Goal: Information Seeking & Learning: Learn about a topic

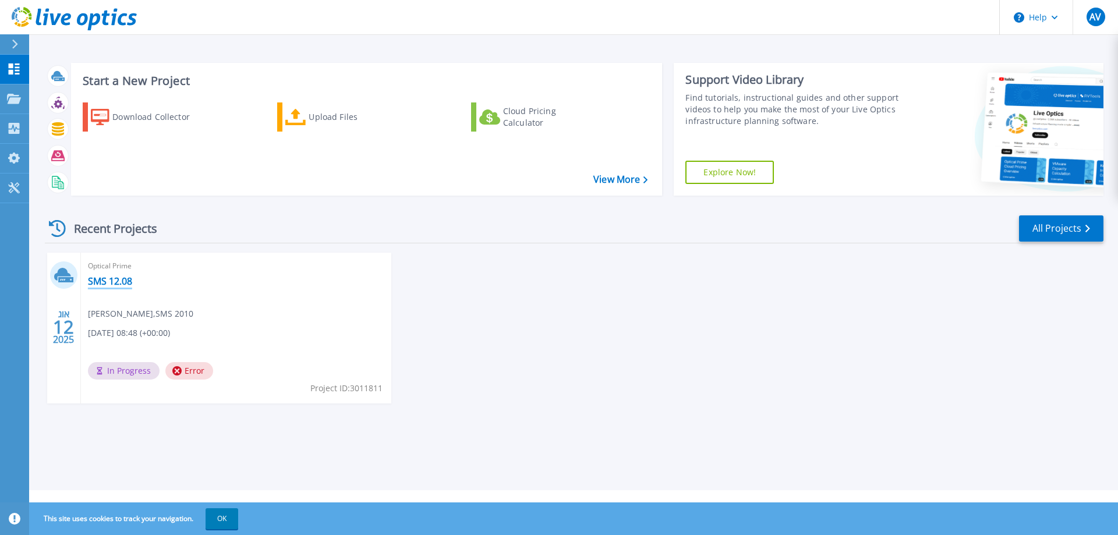
click at [94, 286] on link "SMS 12.08" at bounding box center [110, 281] width 44 height 12
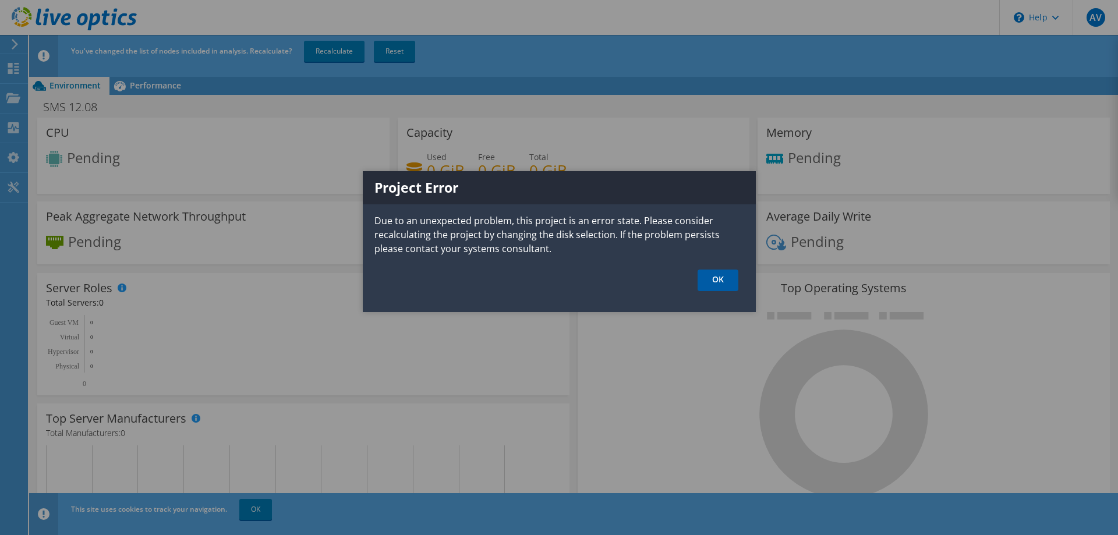
click at [729, 277] on link "OK" at bounding box center [718, 281] width 41 height 22
click at [710, 285] on link "OK" at bounding box center [718, 281] width 41 height 22
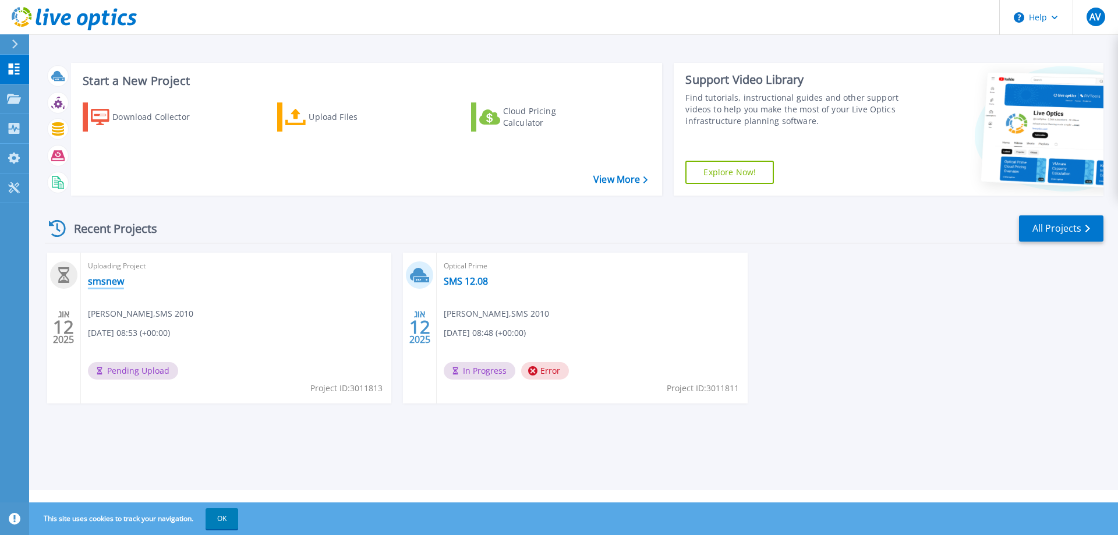
click at [94, 279] on link "smsnew" at bounding box center [106, 281] width 36 height 12
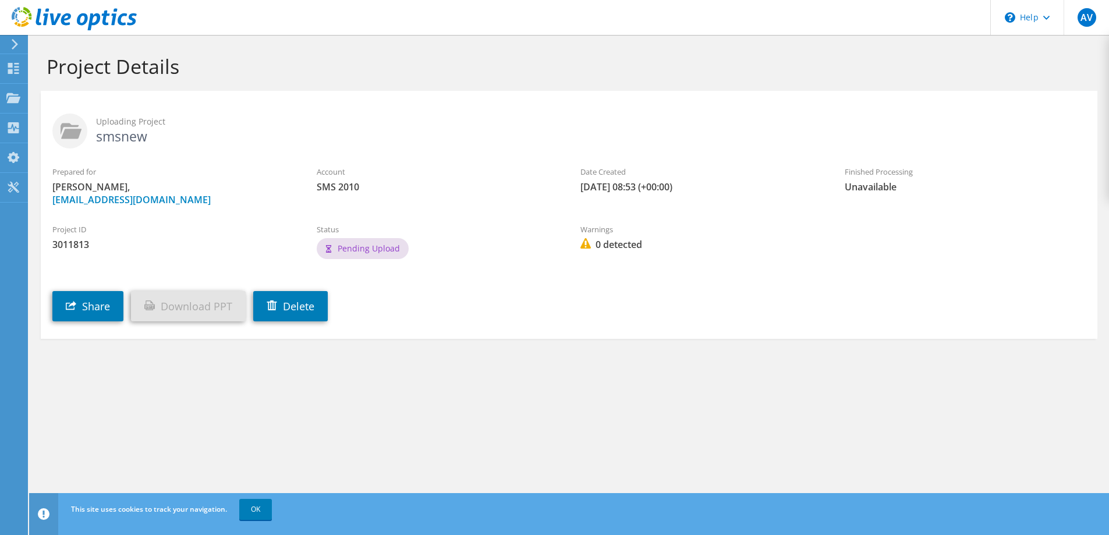
drag, startPoint x: 458, startPoint y: 301, endPoint x: 449, endPoint y: 301, distance: 8.7
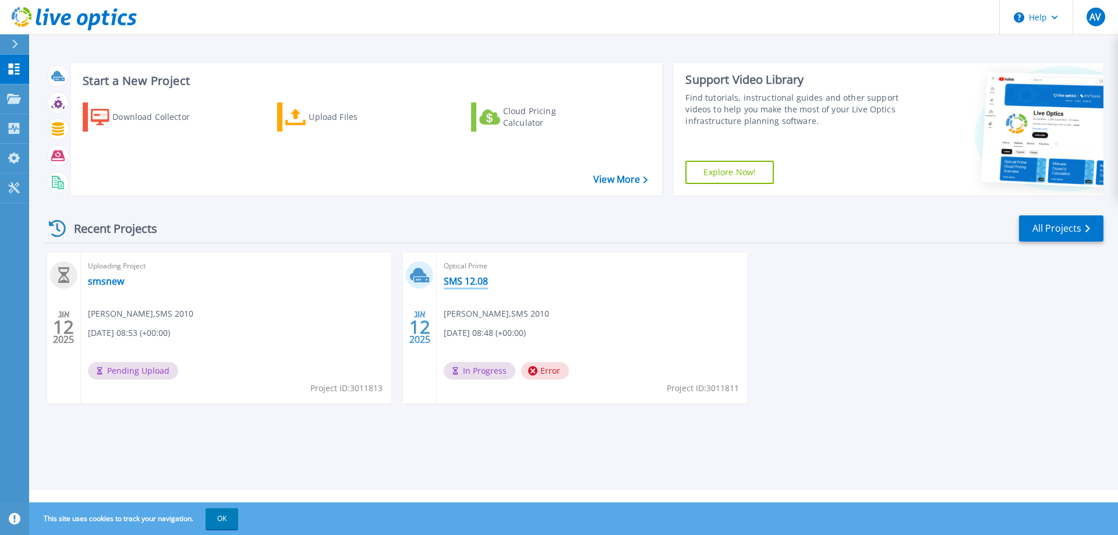
click at [477, 282] on link "SMS 12.08" at bounding box center [466, 281] width 44 height 12
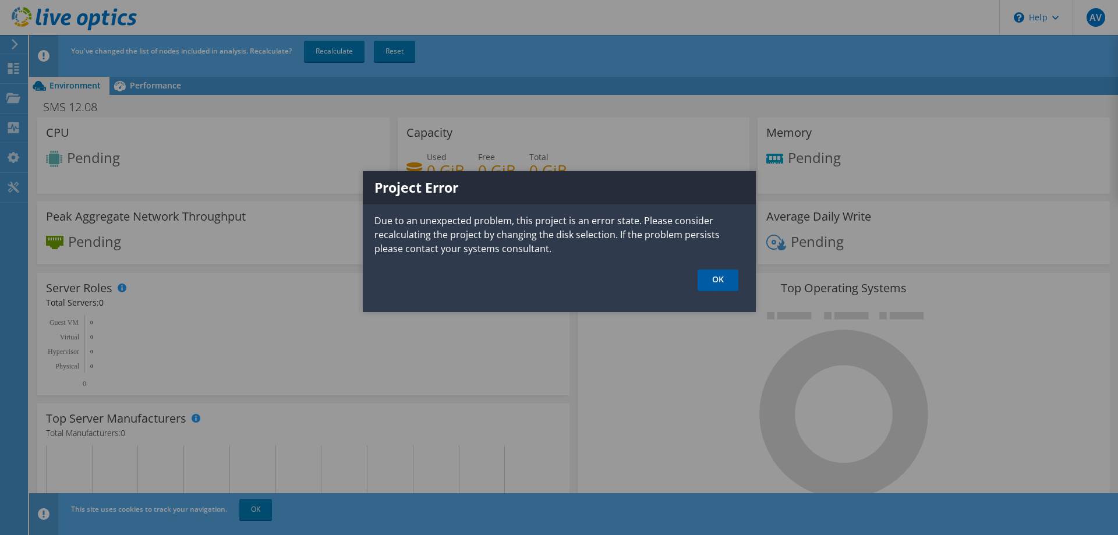
click at [708, 277] on link "OK" at bounding box center [718, 281] width 41 height 22
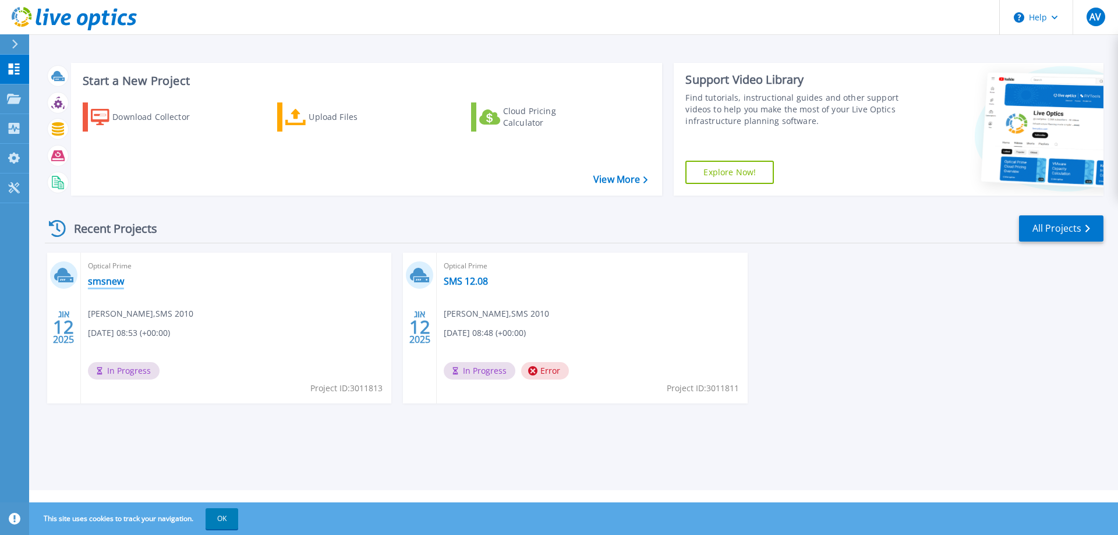
click at [106, 282] on link "smsnew" at bounding box center [106, 281] width 36 height 12
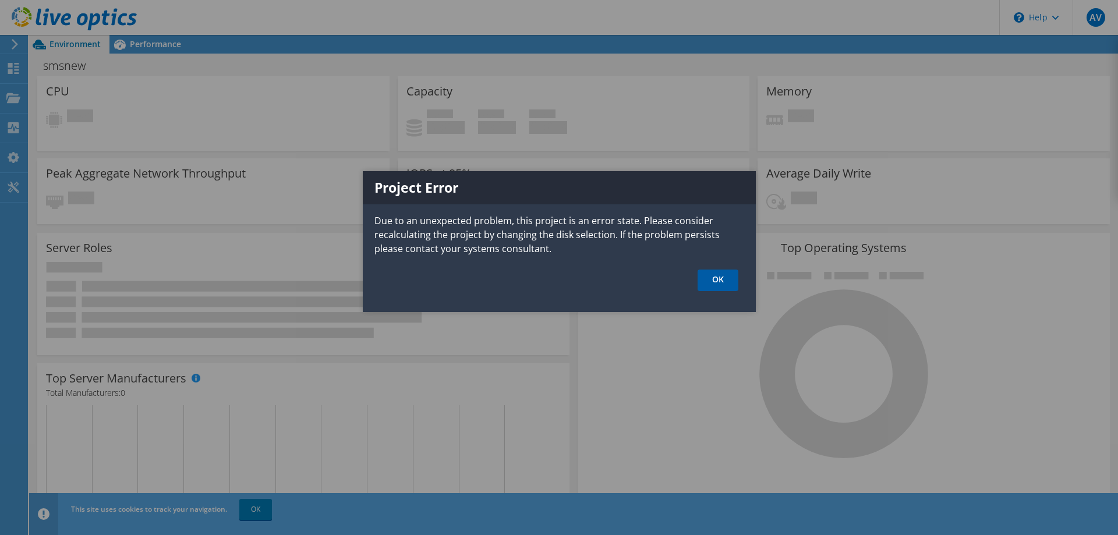
click at [723, 284] on link "OK" at bounding box center [718, 281] width 41 height 22
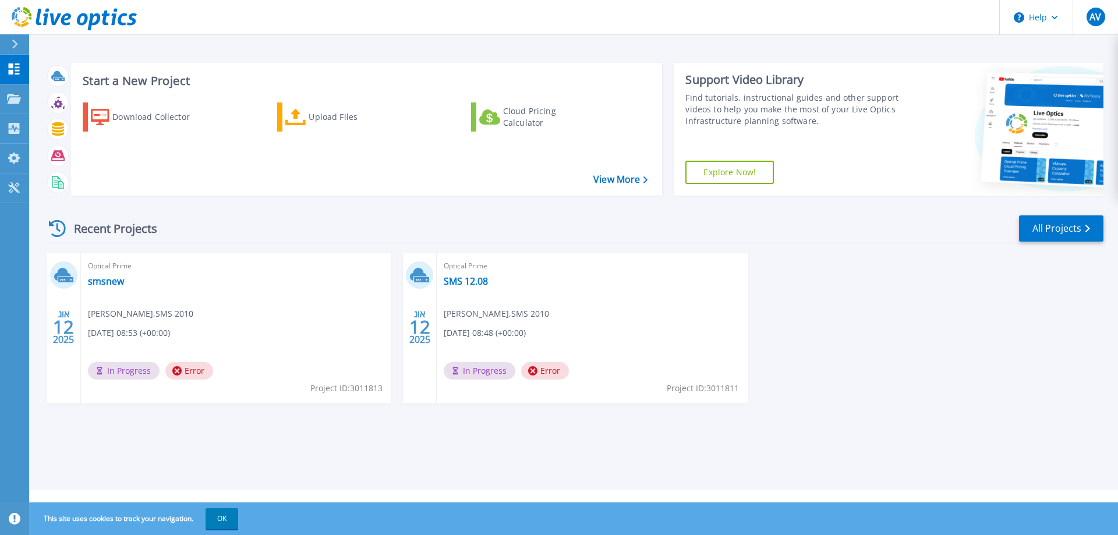
click at [111, 362] on div "Optical Prime smsnew Aviv Vazana , SMS 2010 08/12/2025, 08:53 (+00:00) In Progr…" at bounding box center [236, 328] width 310 height 151
click at [109, 288] on div "Optical Prime smsnew Aviv Vazana , SMS 2010 08/12/2025, 08:53 (+00:00) In Progr…" at bounding box center [236, 328] width 310 height 151
click at [109, 282] on link "smsnew" at bounding box center [106, 281] width 36 height 12
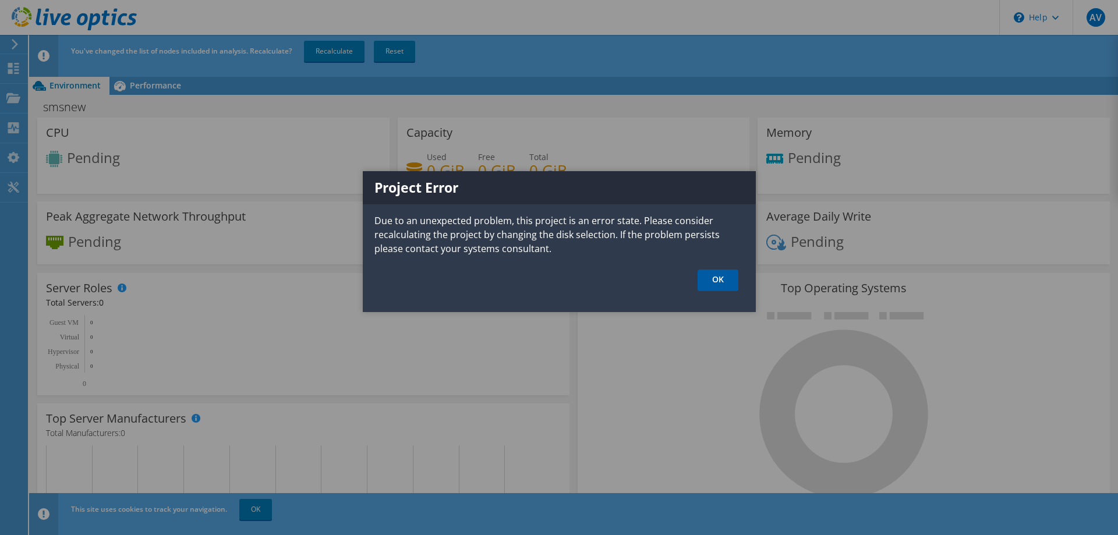
click at [718, 289] on link "OK" at bounding box center [718, 281] width 41 height 22
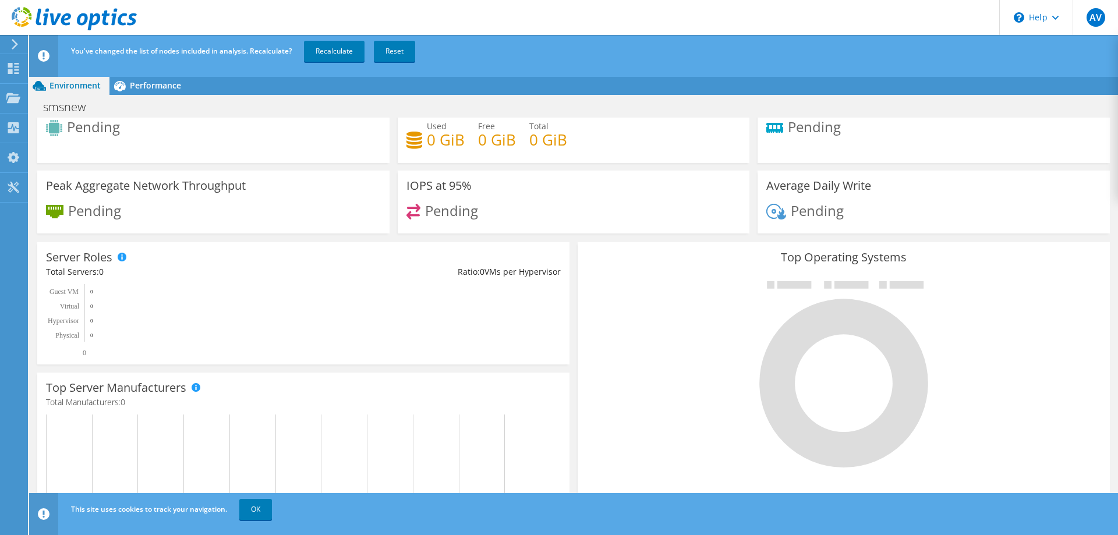
scroll to position [45, 0]
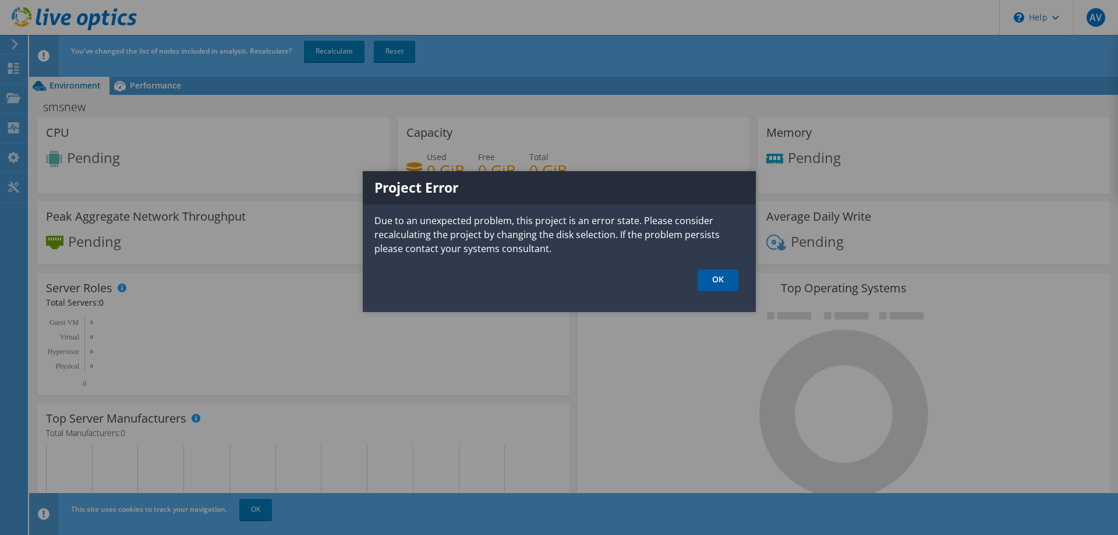
click at [714, 286] on link "OK" at bounding box center [718, 281] width 41 height 22
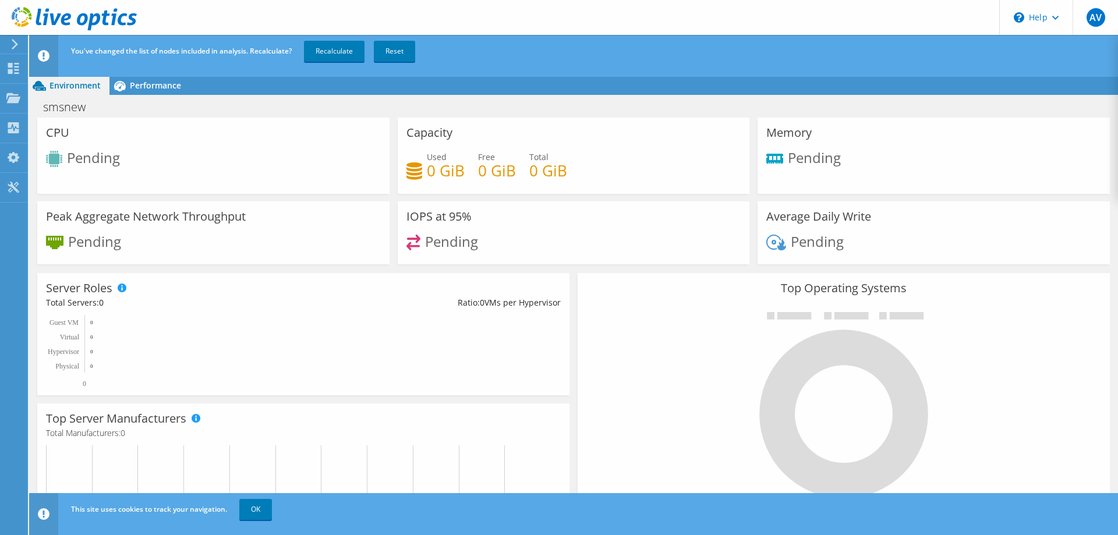
click at [334, 64] on div "You've changed the list of nodes included in analysis. Recalculate? Recalculate…" at bounding box center [595, 51] width 1054 height 33
click at [334, 58] on link "Recalculate" at bounding box center [334, 51] width 61 height 21
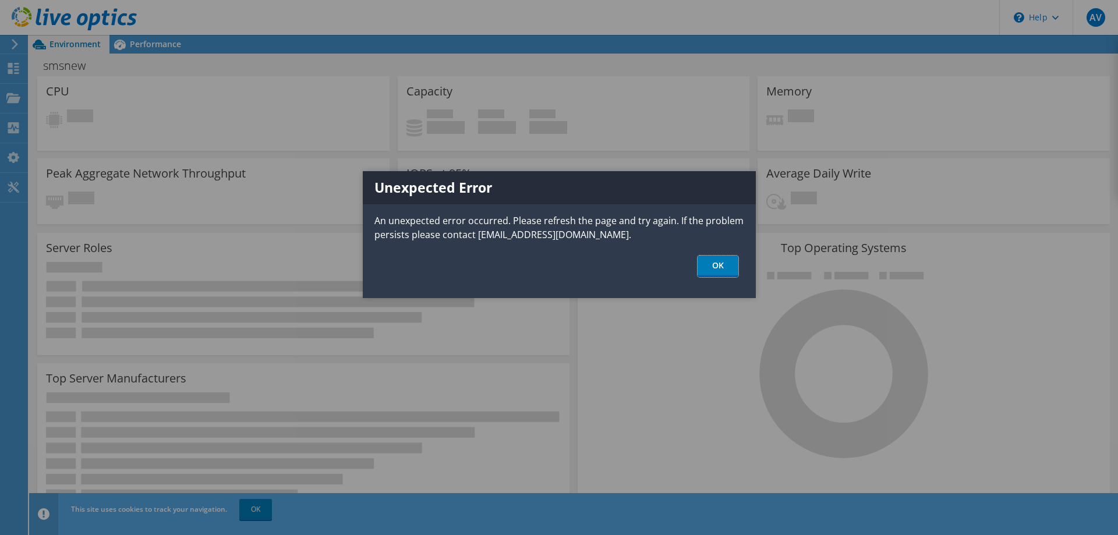
click at [712, 265] on link "OK" at bounding box center [718, 267] width 41 height 22
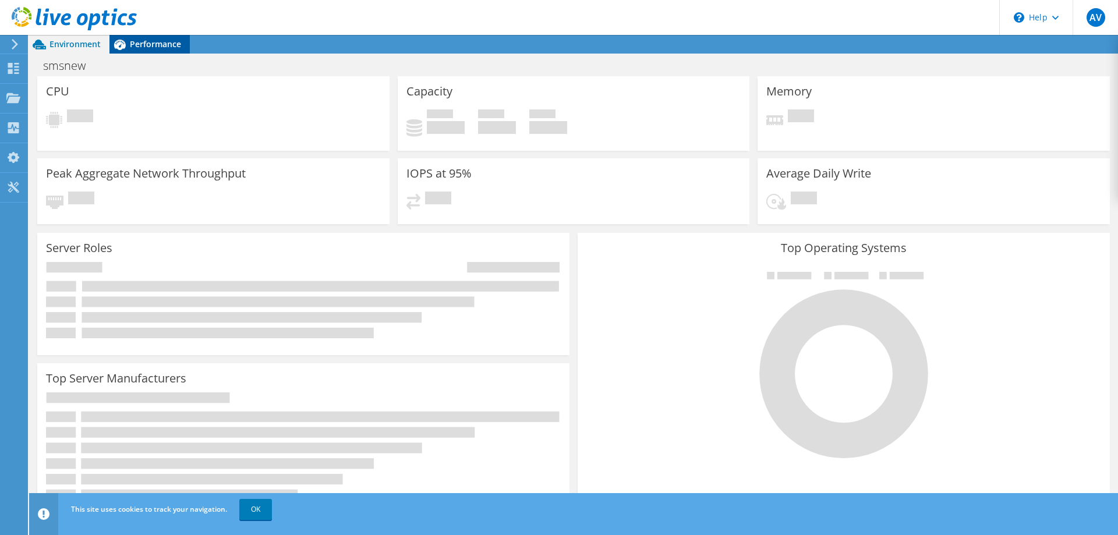
click at [171, 45] on span "Performance" at bounding box center [155, 43] width 51 height 11
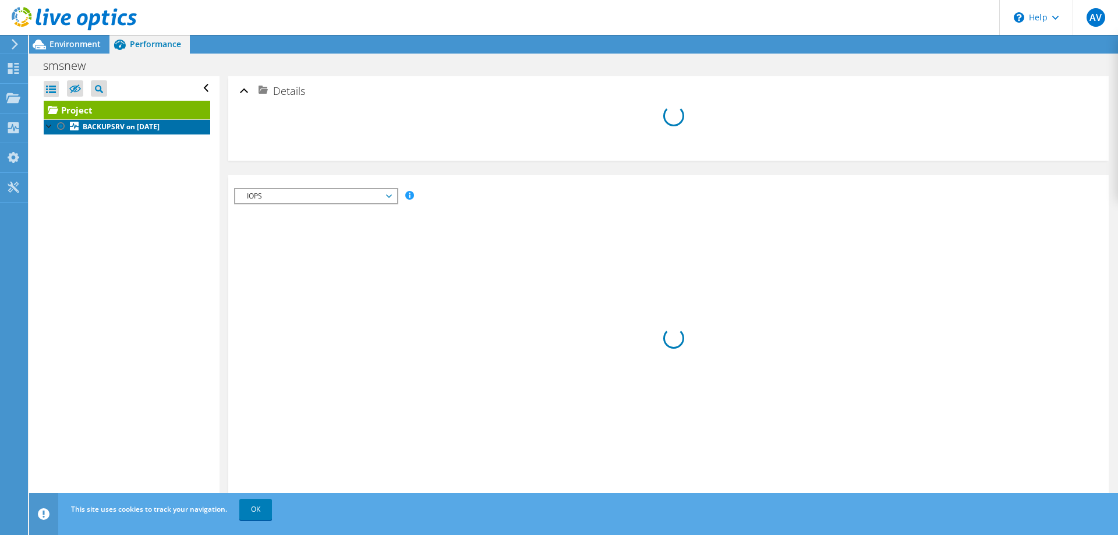
click at [150, 130] on b "BACKUPSRV on 8/12/2025" at bounding box center [121, 127] width 77 height 10
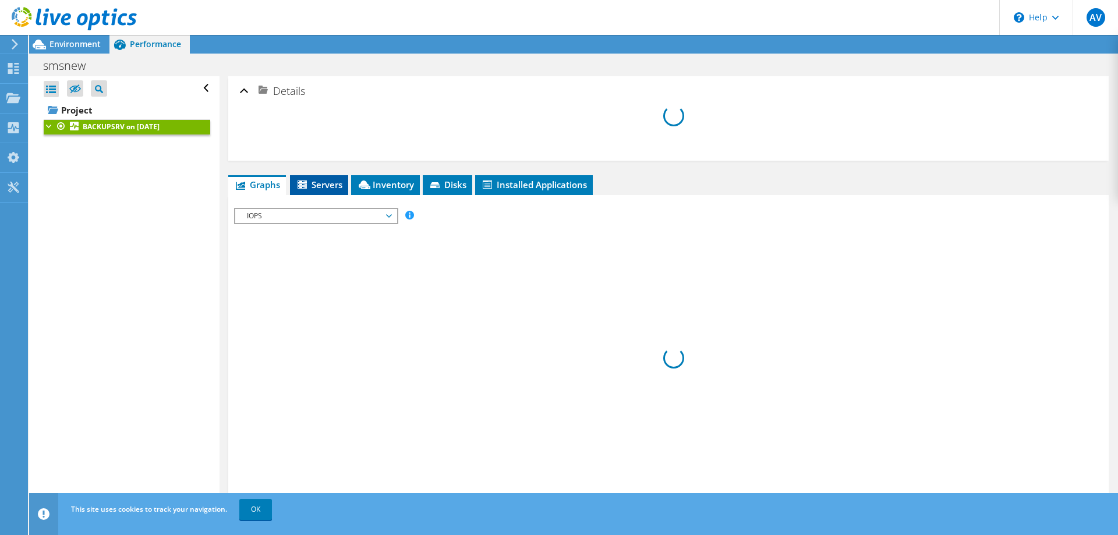
click at [328, 193] on li "Servers" at bounding box center [319, 185] width 58 height 20
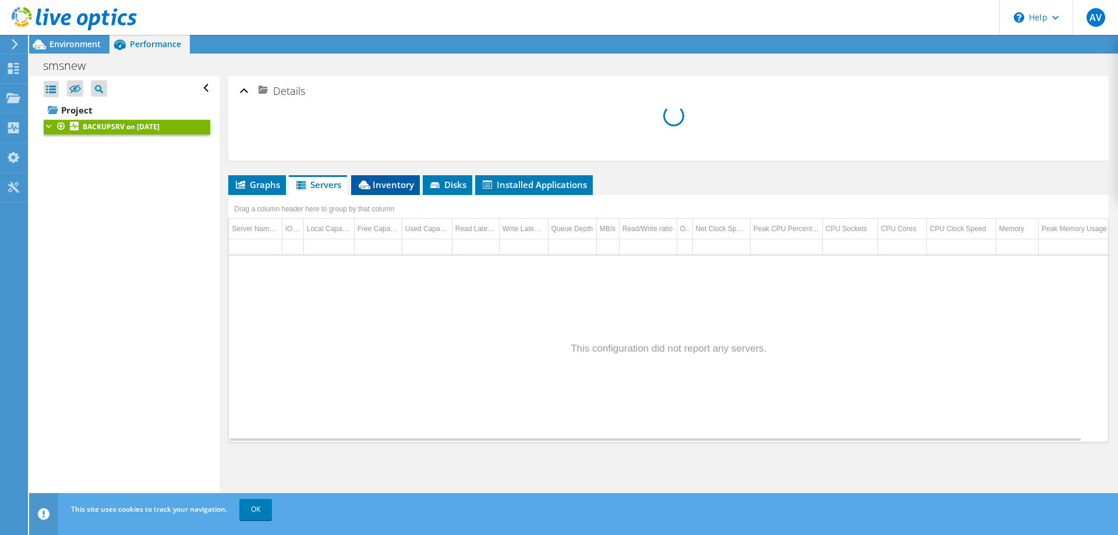
click at [388, 189] on span "Inventory" at bounding box center [385, 185] width 57 height 12
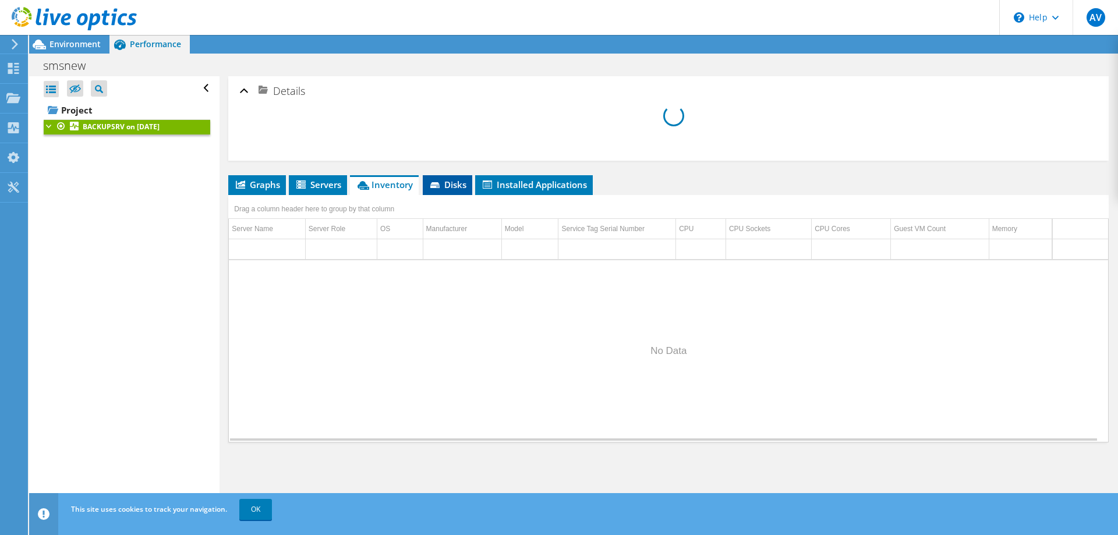
click at [449, 192] on li "Disks" at bounding box center [447, 185] width 49 height 20
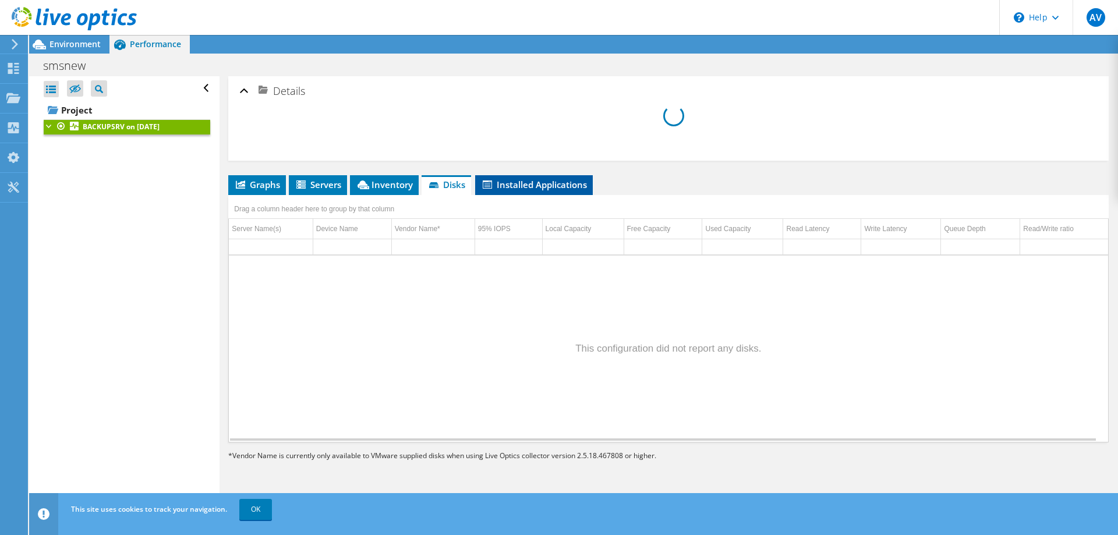
click at [501, 192] on li "Installed Applications" at bounding box center [534, 185] width 118 height 20
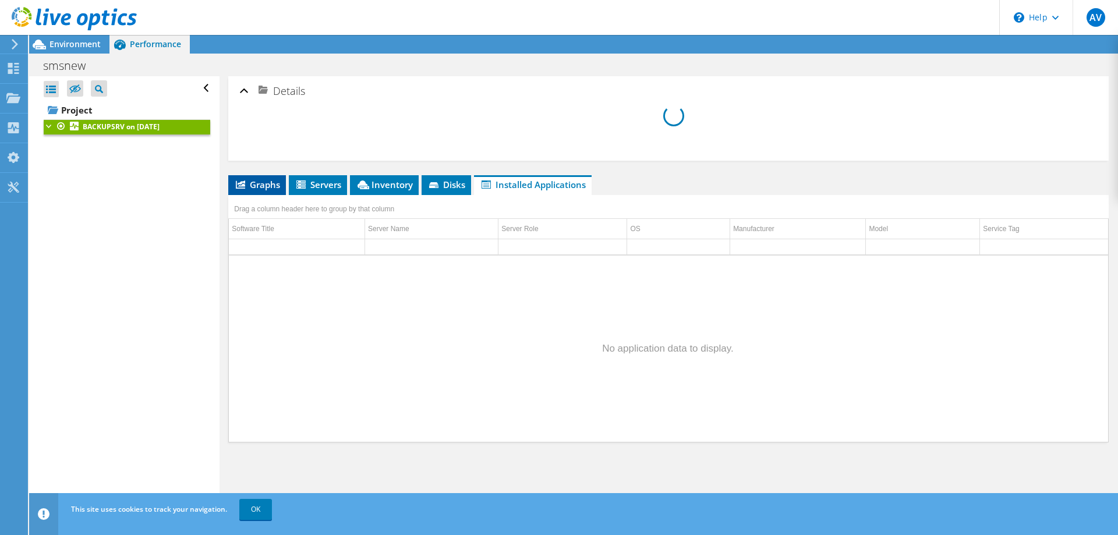
click at [279, 179] on span "Graphs" at bounding box center [257, 185] width 46 height 12
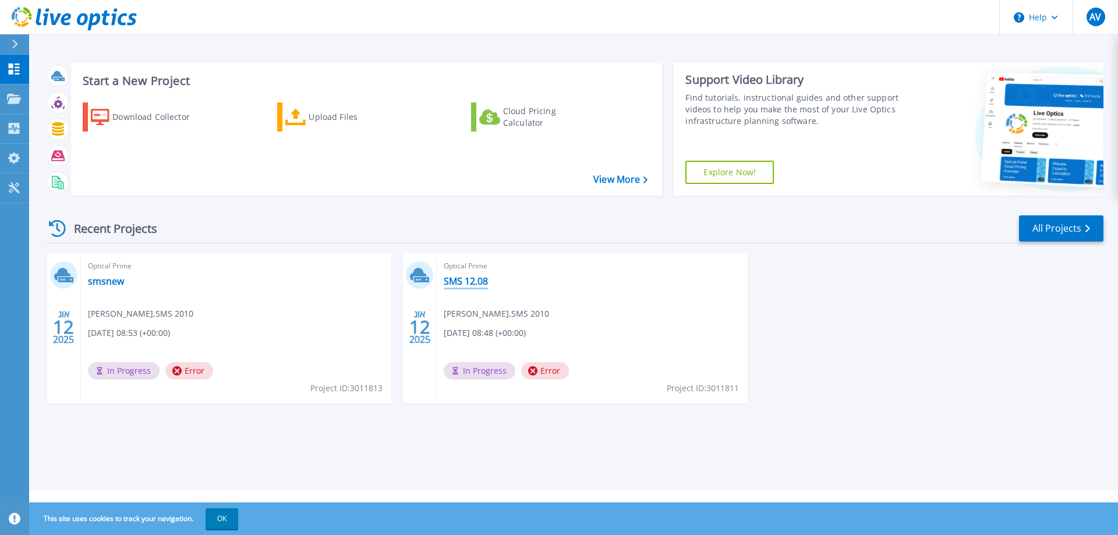
click at [462, 275] on link "SMS 12.08" at bounding box center [466, 281] width 44 height 12
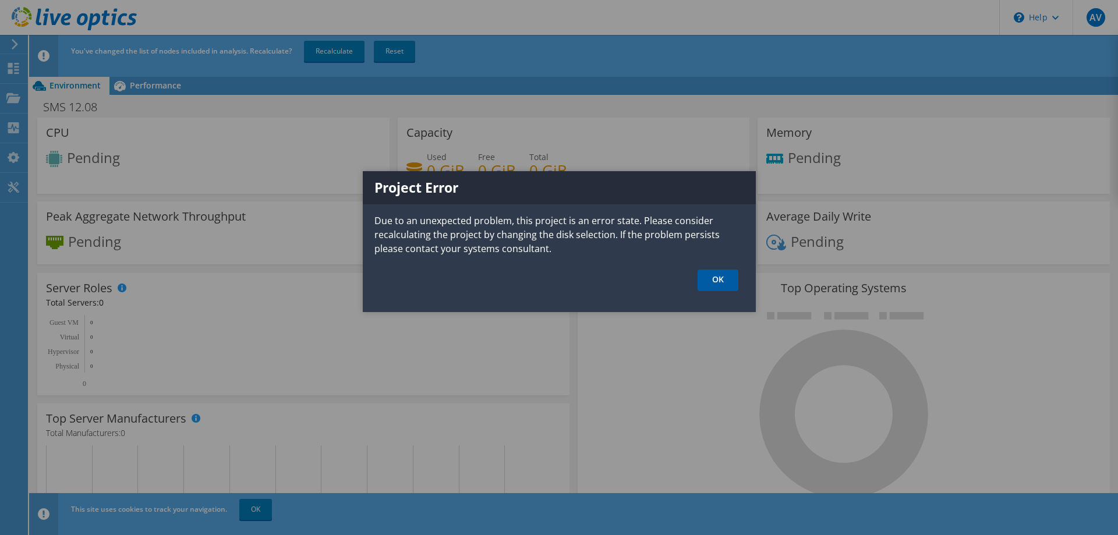
click at [725, 280] on link "OK" at bounding box center [718, 281] width 41 height 22
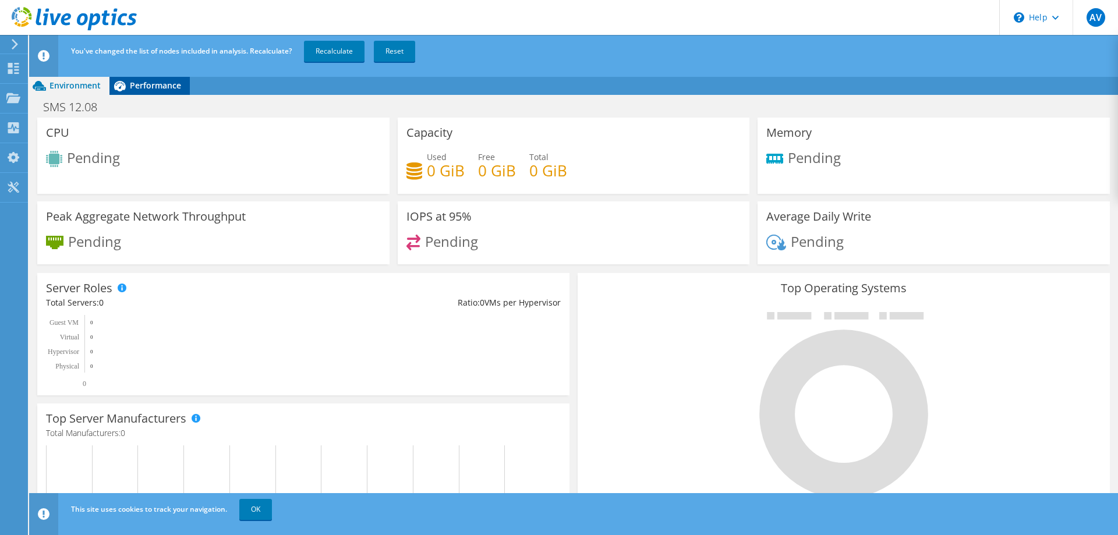
click at [150, 86] on span "Performance" at bounding box center [155, 85] width 51 height 11
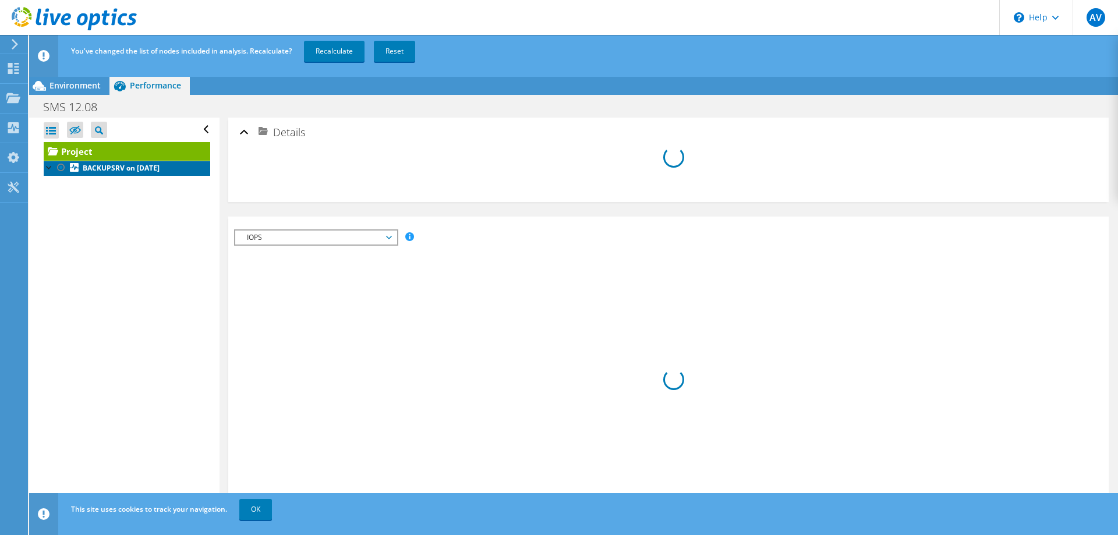
click at [150, 162] on link "BACKUPSRV on [DATE]" at bounding box center [127, 168] width 167 height 15
